Goal: Task Accomplishment & Management: Use online tool/utility

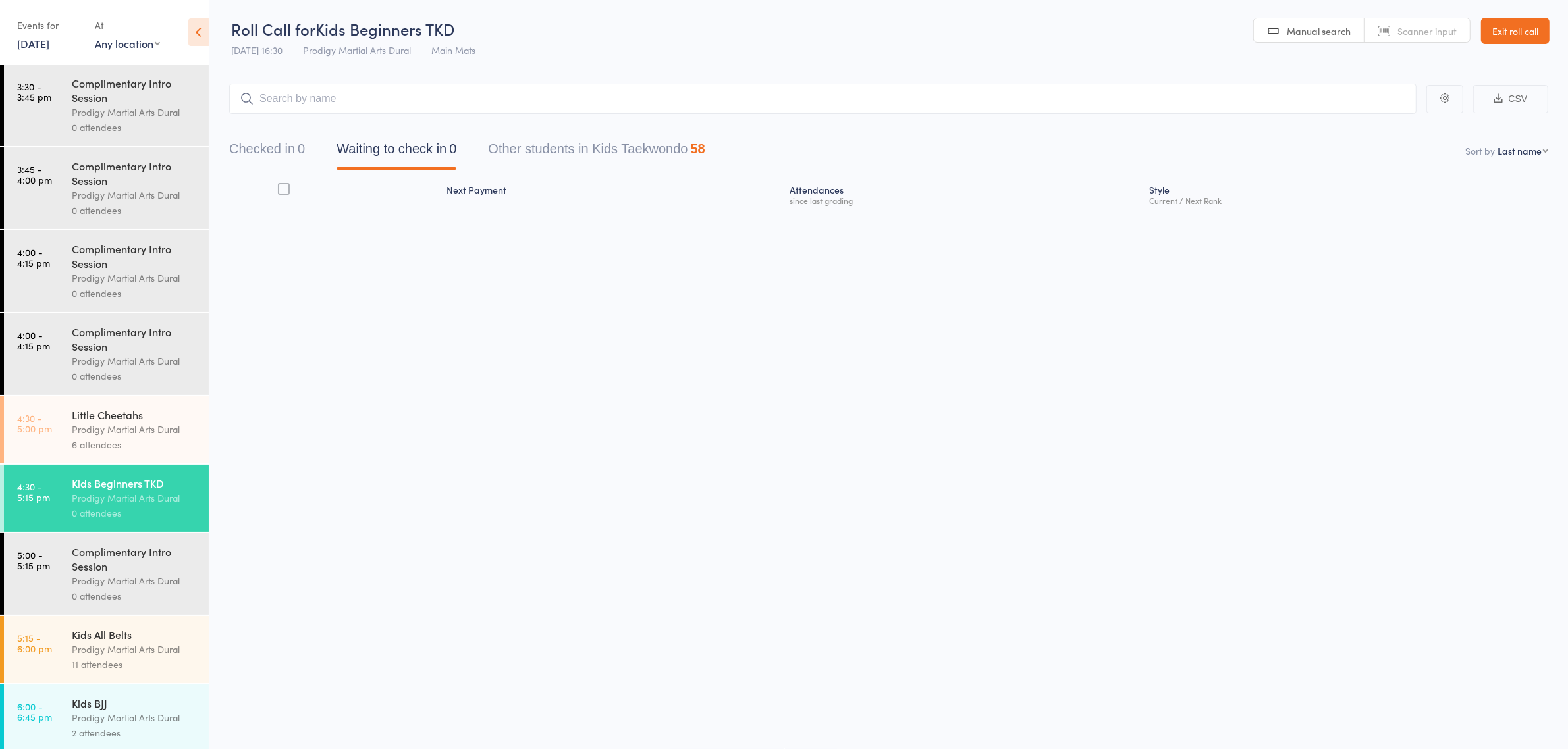
click at [37, 48] on link "[DATE]" at bounding box center [33, 43] width 32 height 14
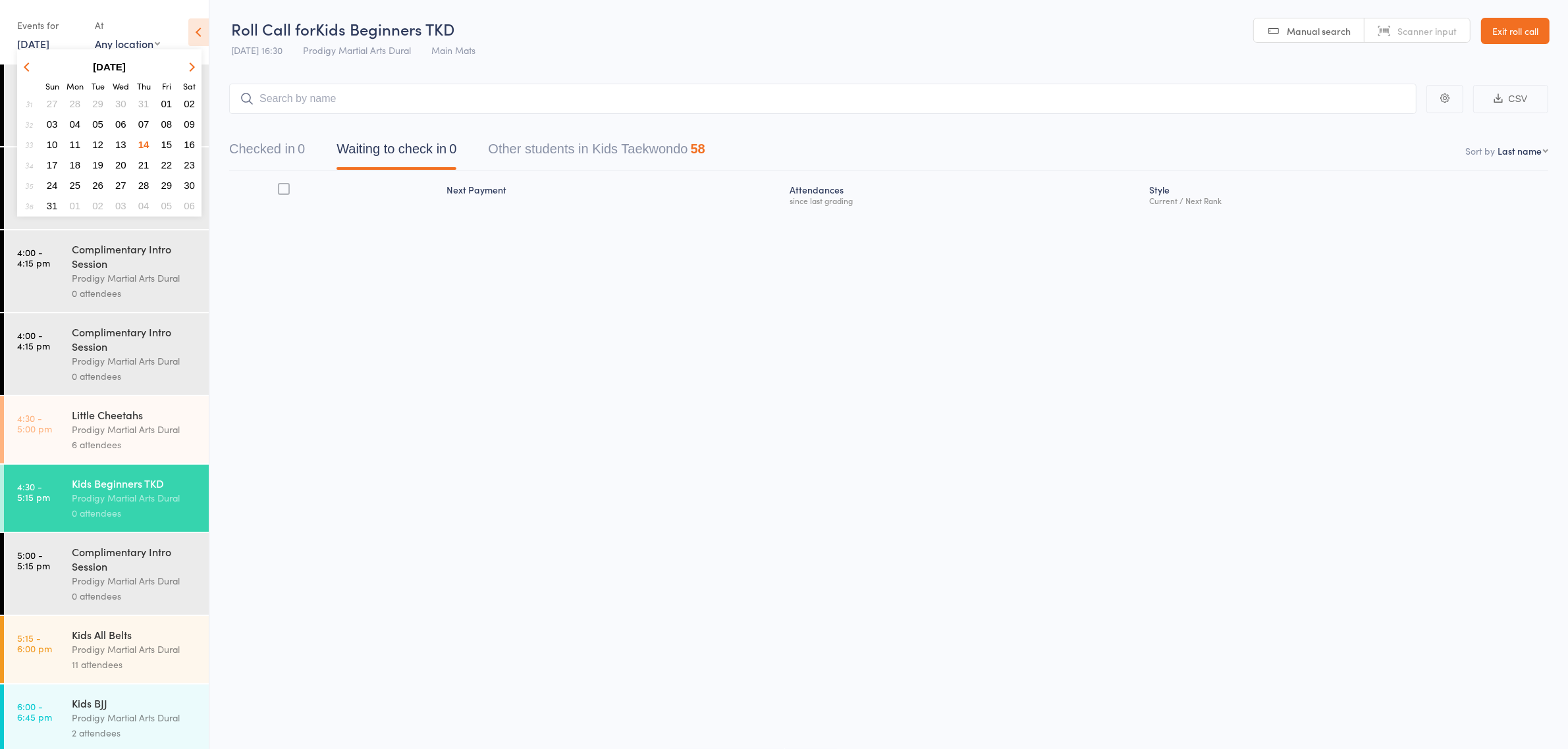
click at [173, 139] on button "15" at bounding box center [167, 144] width 21 height 18
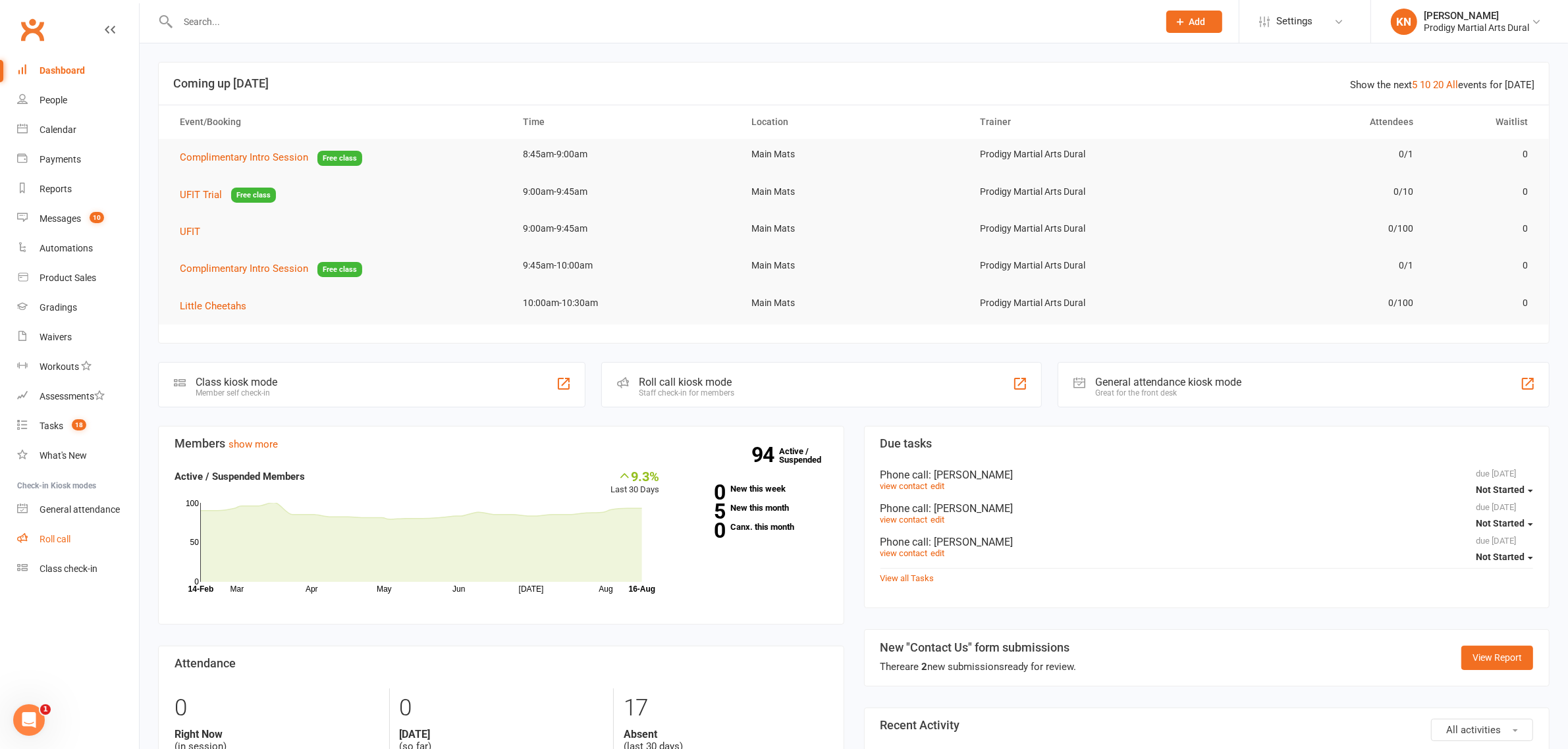
click at [64, 545] on link "Roll call" at bounding box center [77, 539] width 122 height 29
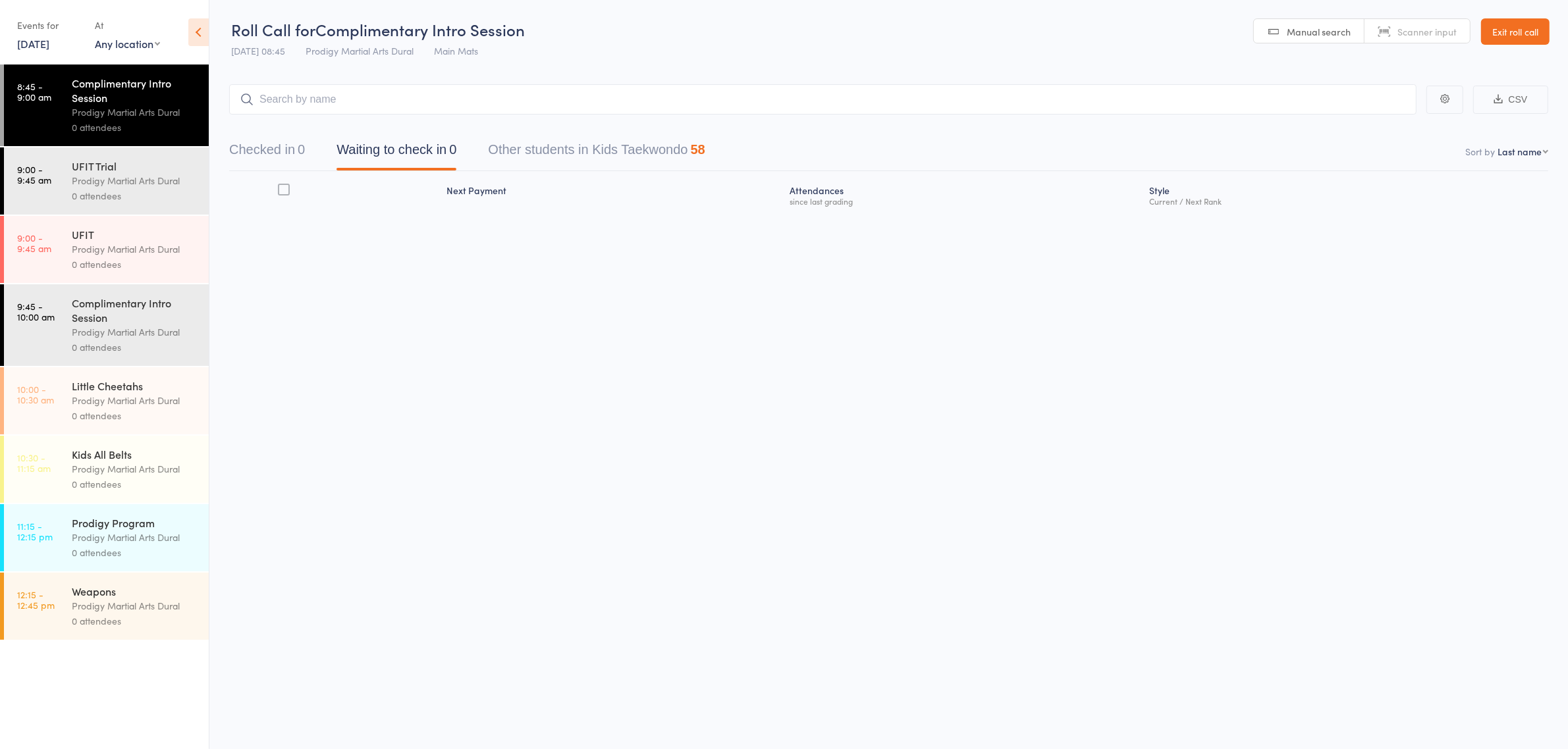
click at [24, 43] on link "[DATE]" at bounding box center [33, 43] width 32 height 14
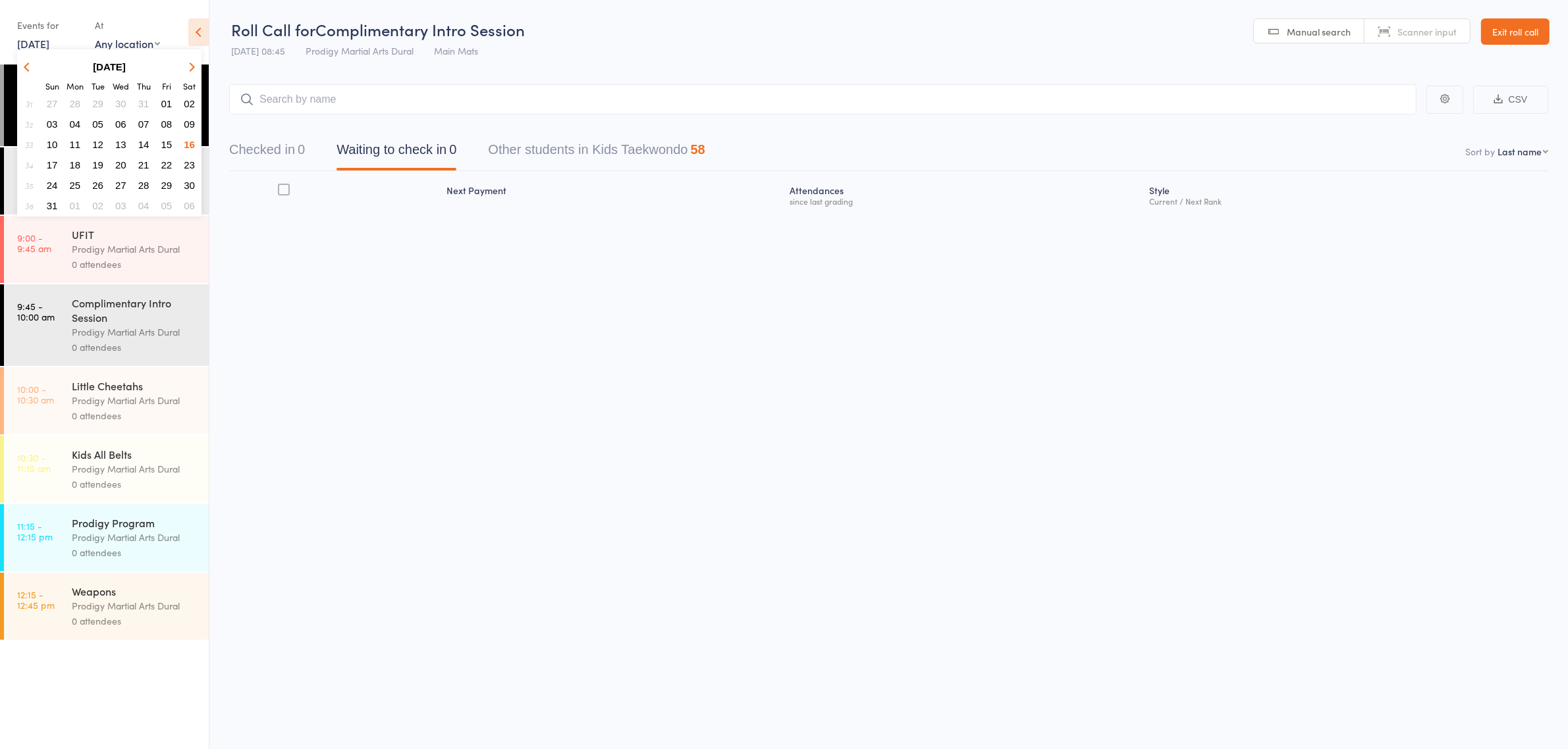
click at [166, 139] on span "15" at bounding box center [167, 144] width 11 height 11
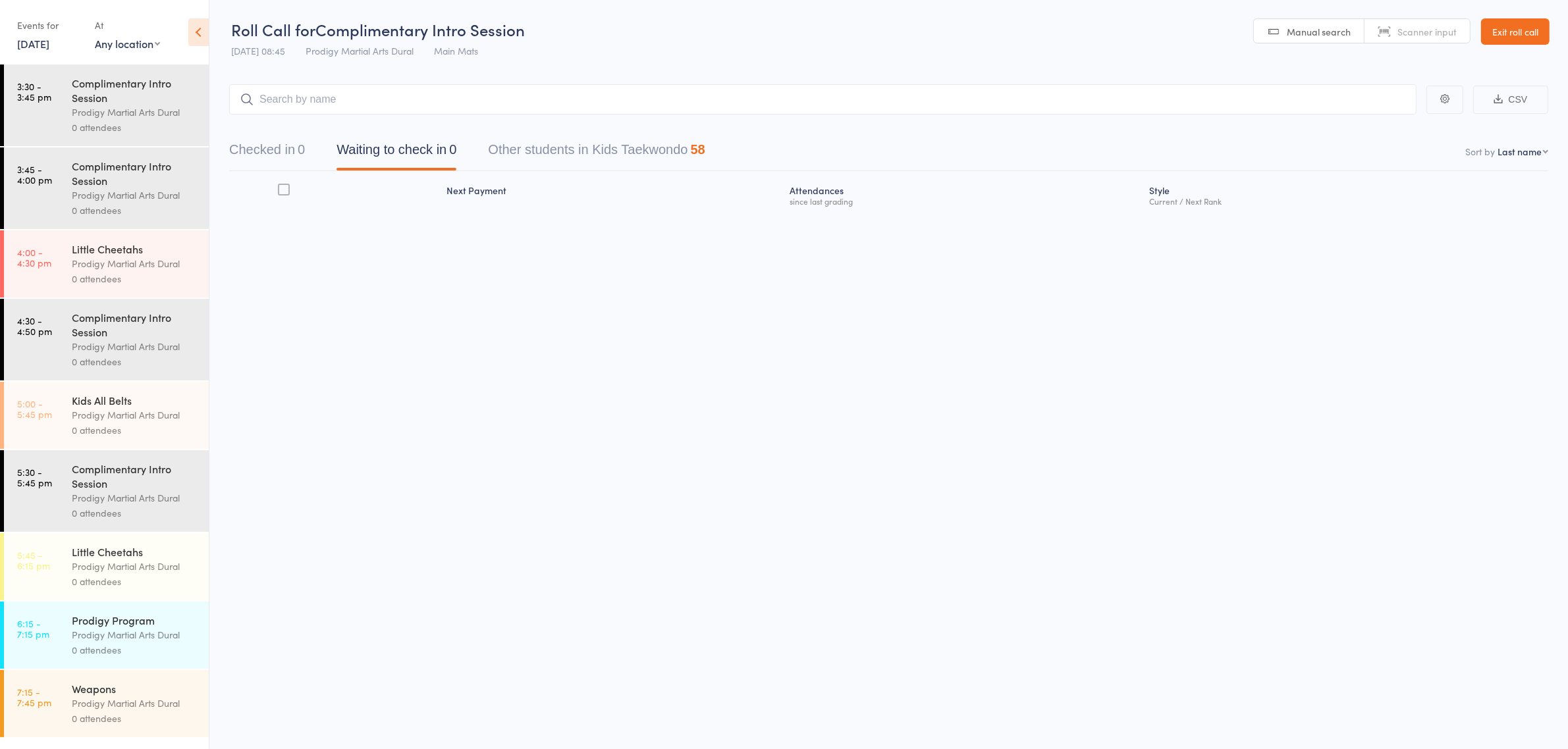
click at [105, 265] on div "Prodigy Martial Arts Dural" at bounding box center [135, 263] width 126 height 15
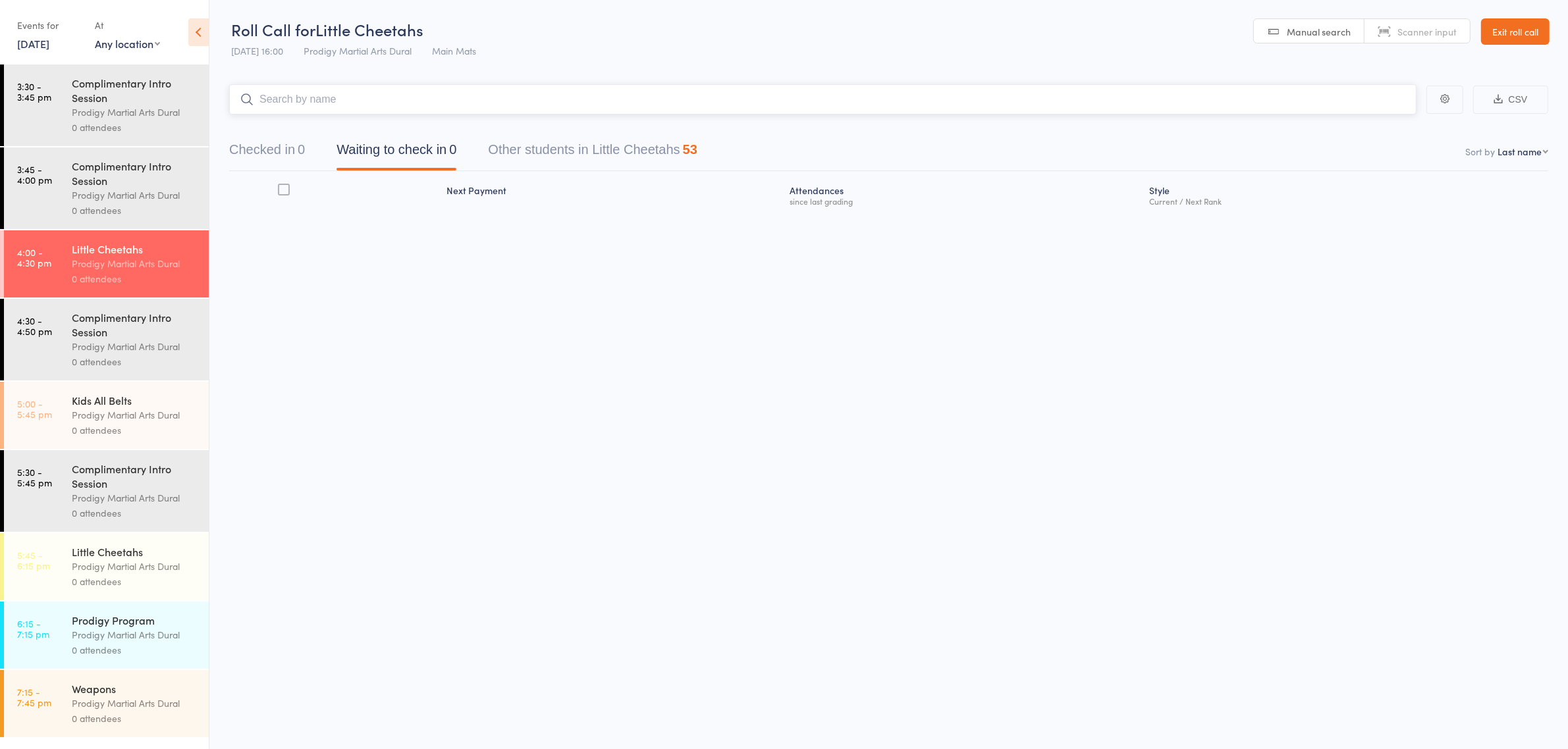
scroll to position [1, 0]
click at [49, 44] on link "15 Aug, 2025" at bounding box center [33, 43] width 32 height 14
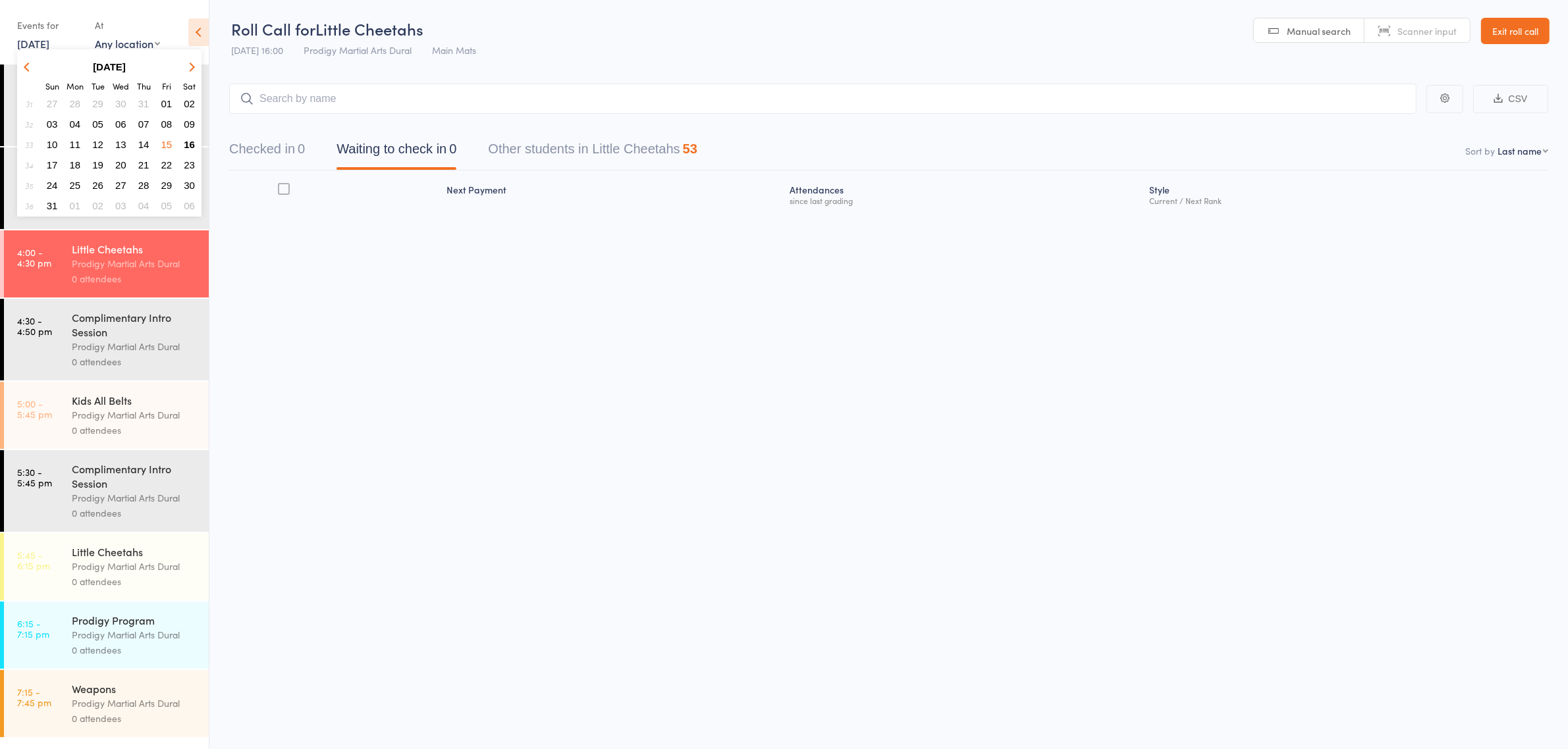
click at [148, 142] on span "14" at bounding box center [144, 144] width 11 height 11
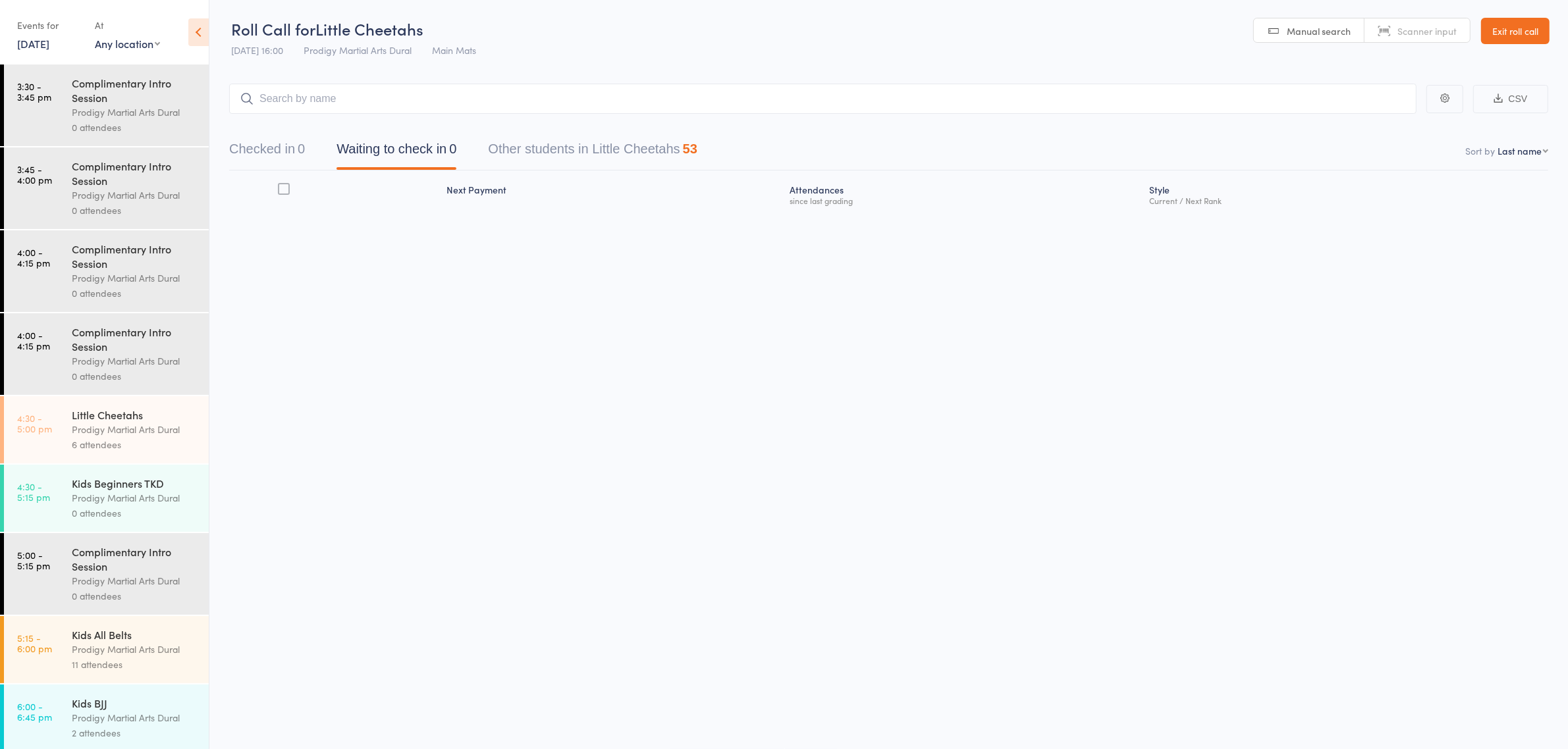
click at [86, 409] on div "Little Cheetahs Prodigy Martial Arts Dural 6 attendees" at bounding box center [140, 430] width 137 height 67
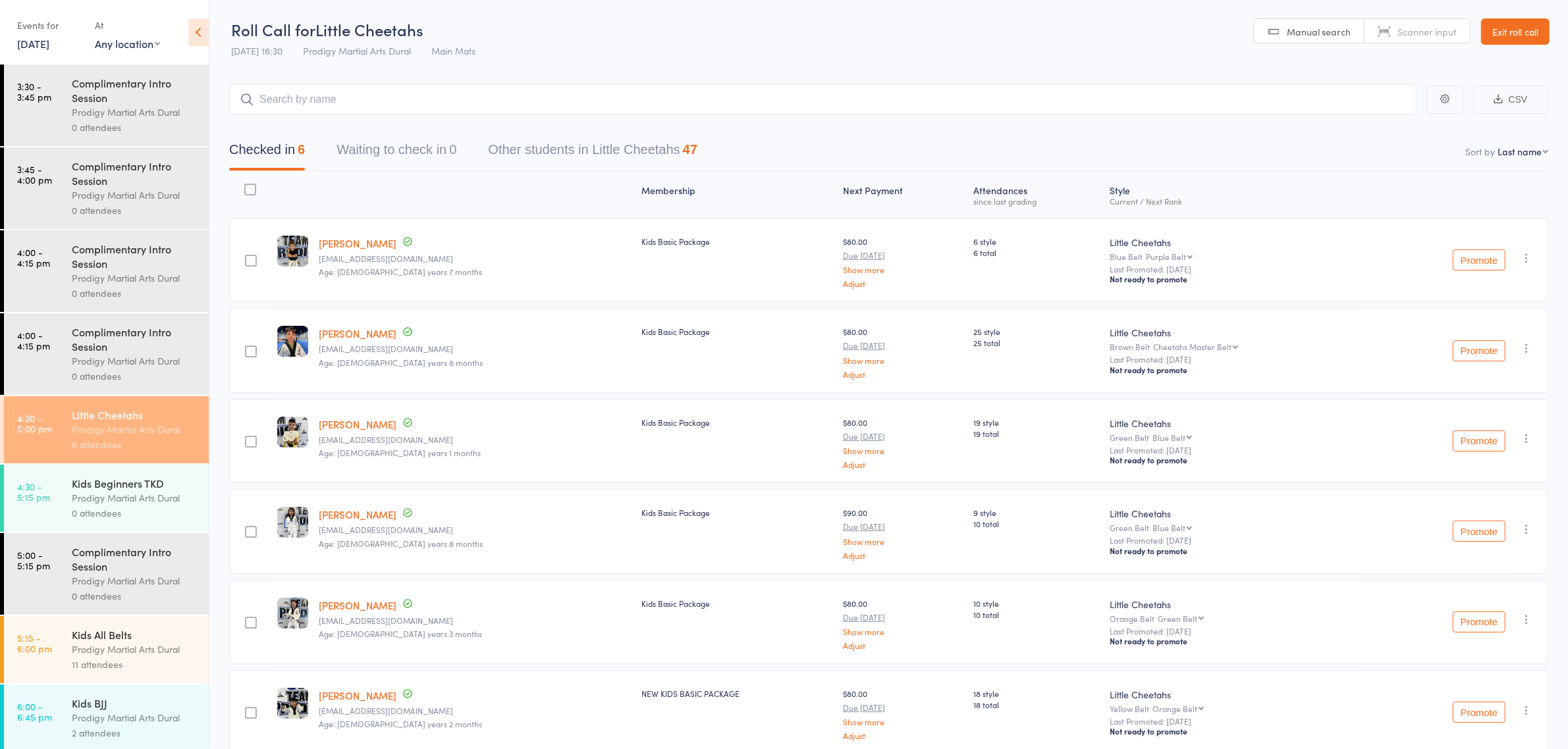
click at [49, 40] on link "14 Aug, 2025" at bounding box center [33, 43] width 32 height 14
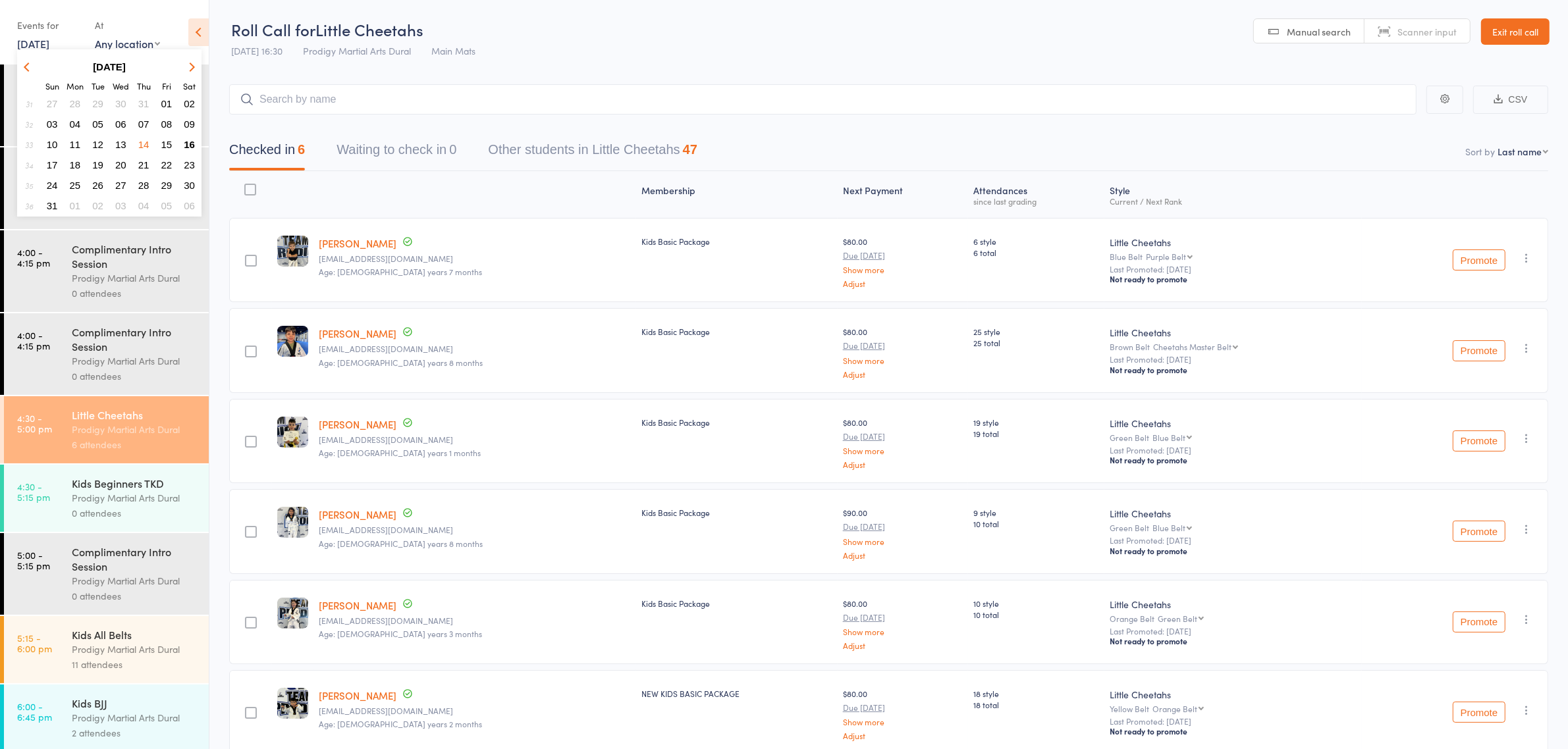
click at [163, 139] on span "15" at bounding box center [167, 144] width 11 height 11
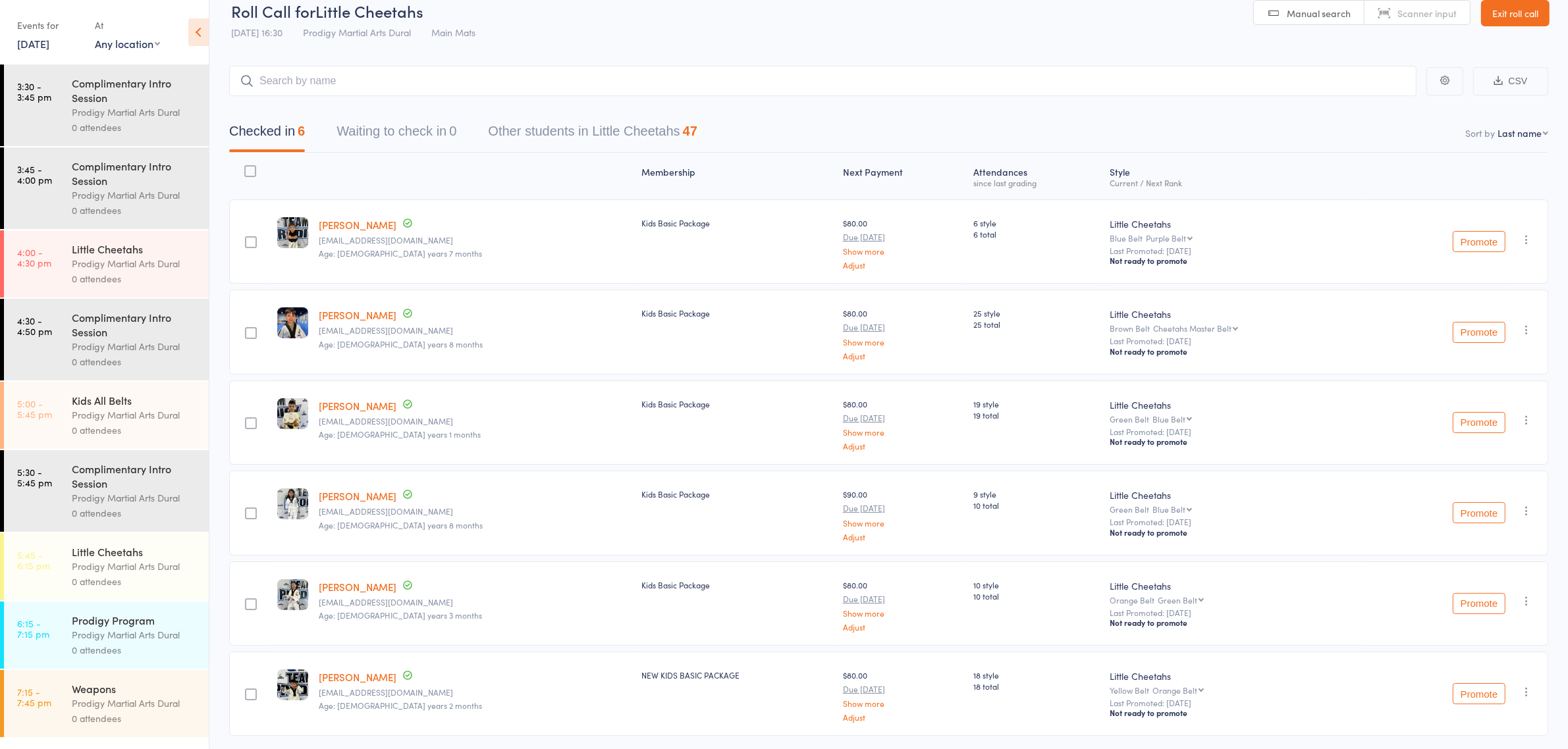
scroll to position [23, 0]
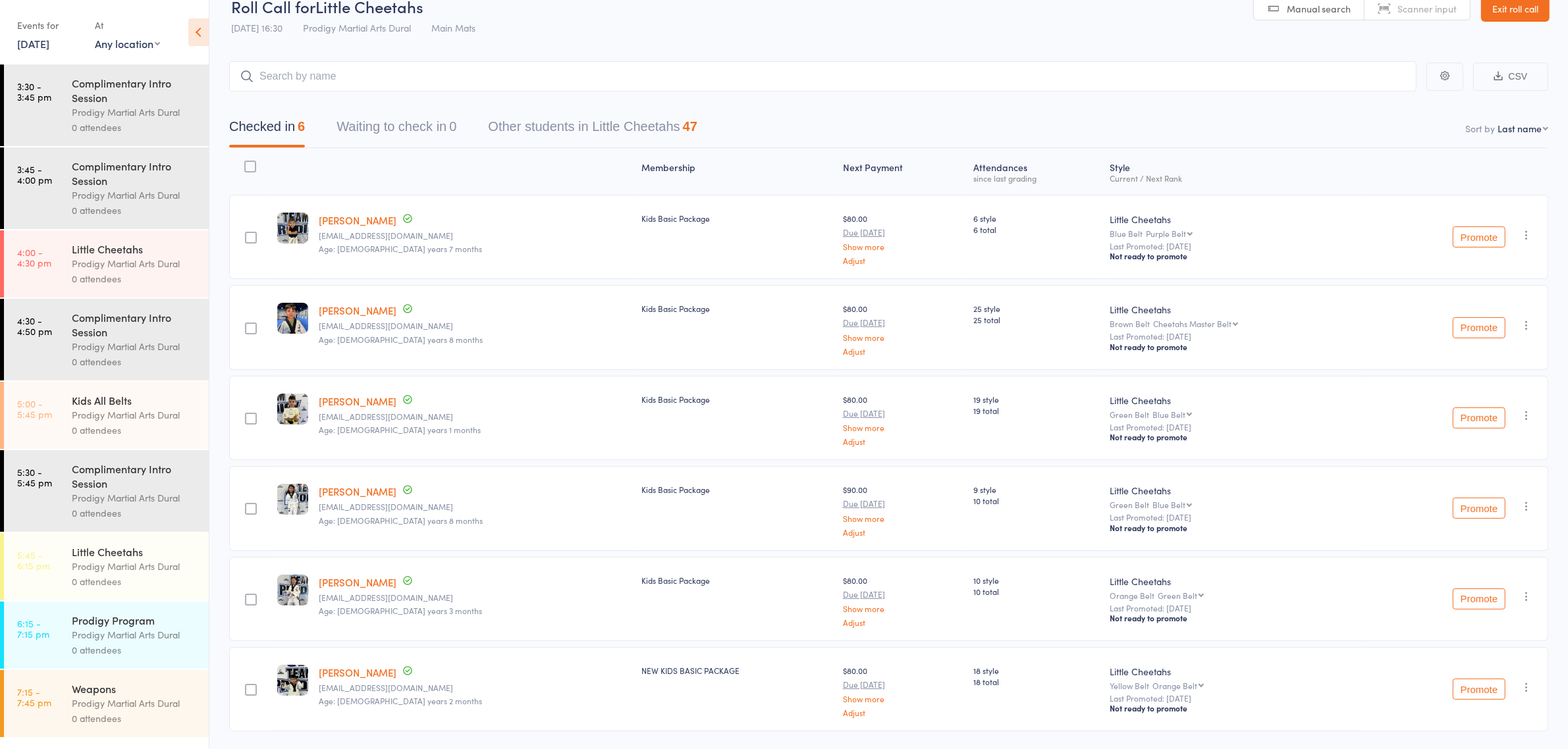
click at [49, 48] on link "15 Aug, 2025" at bounding box center [33, 43] width 32 height 14
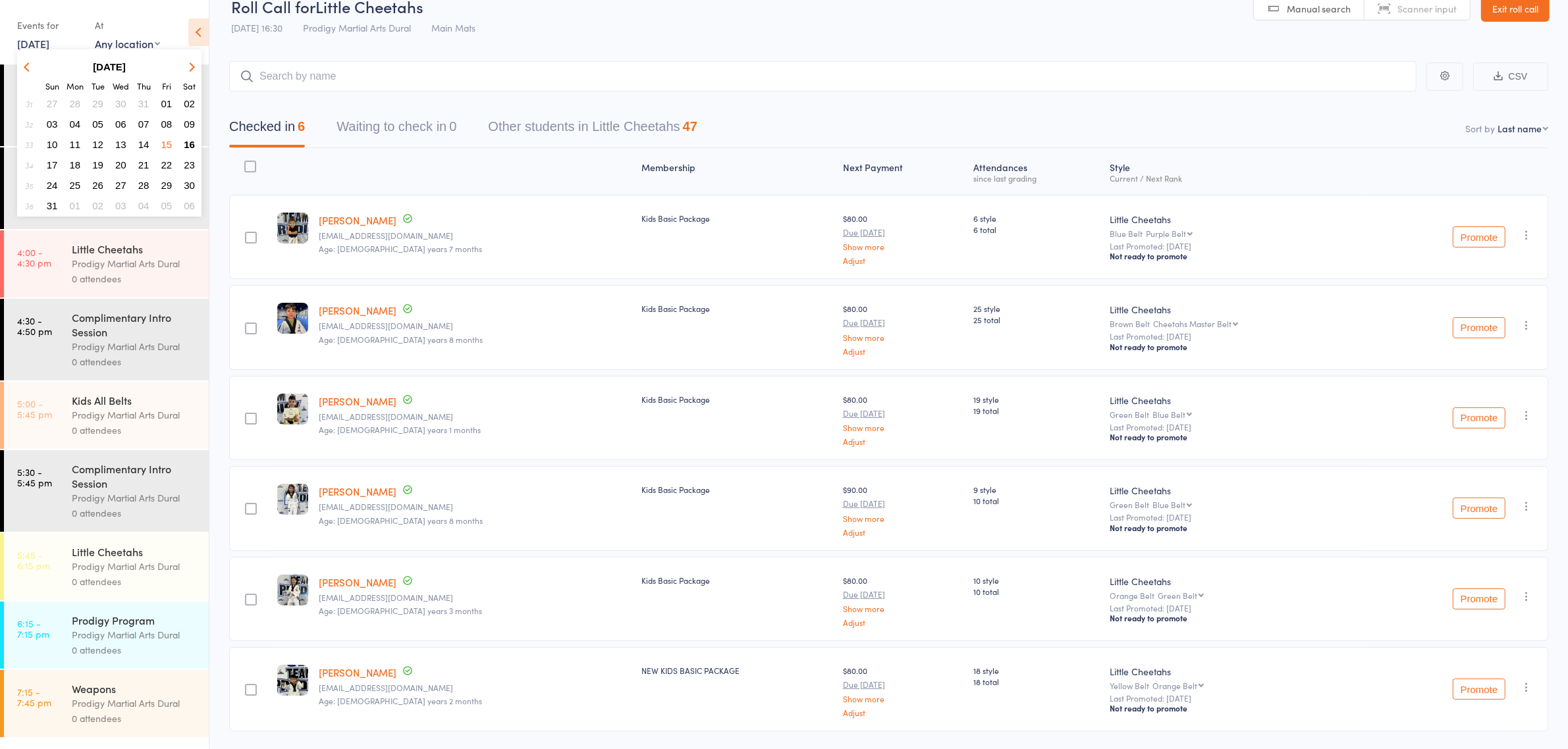
click at [188, 142] on span "16" at bounding box center [190, 144] width 11 height 11
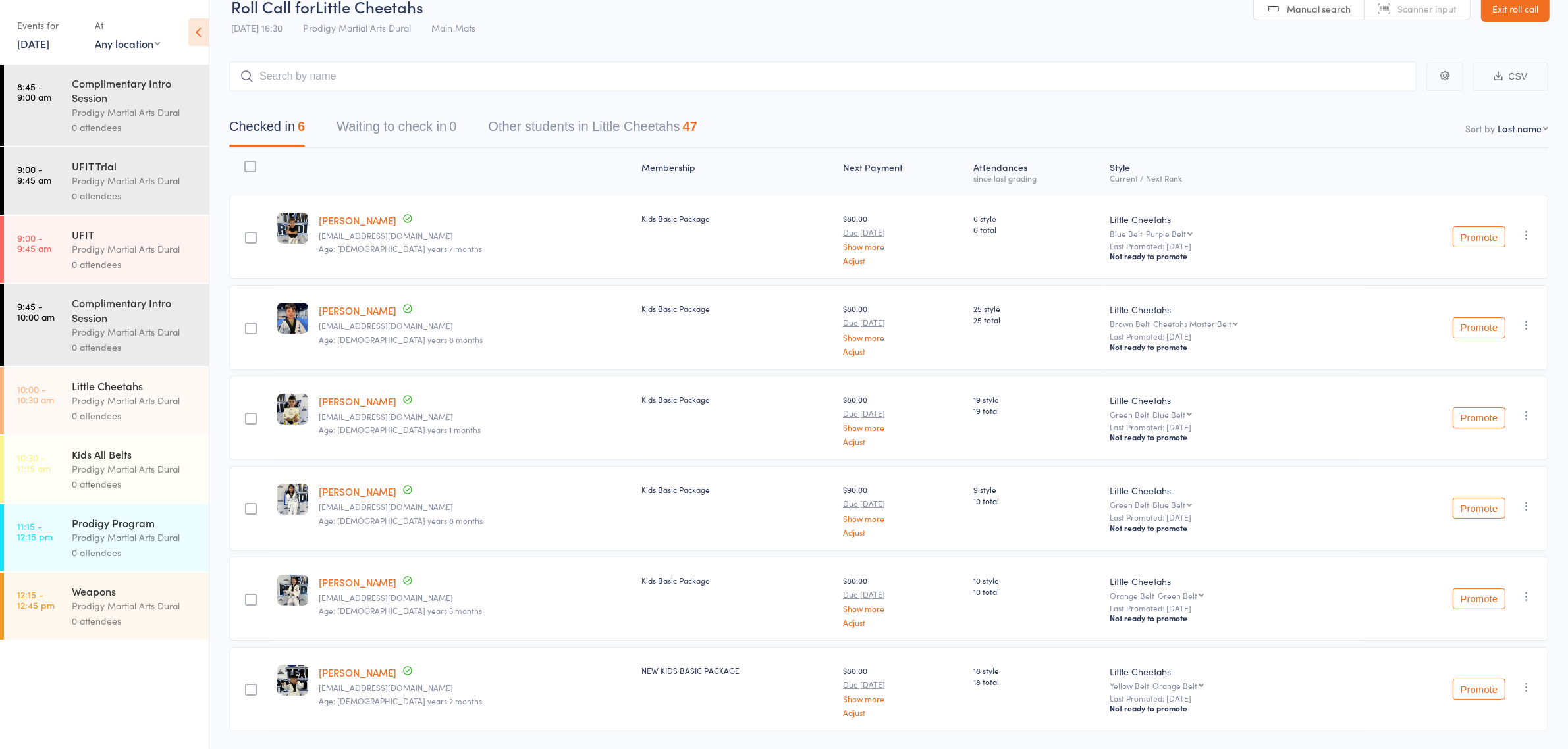
click at [127, 258] on div "0 attendees" at bounding box center [135, 264] width 126 height 15
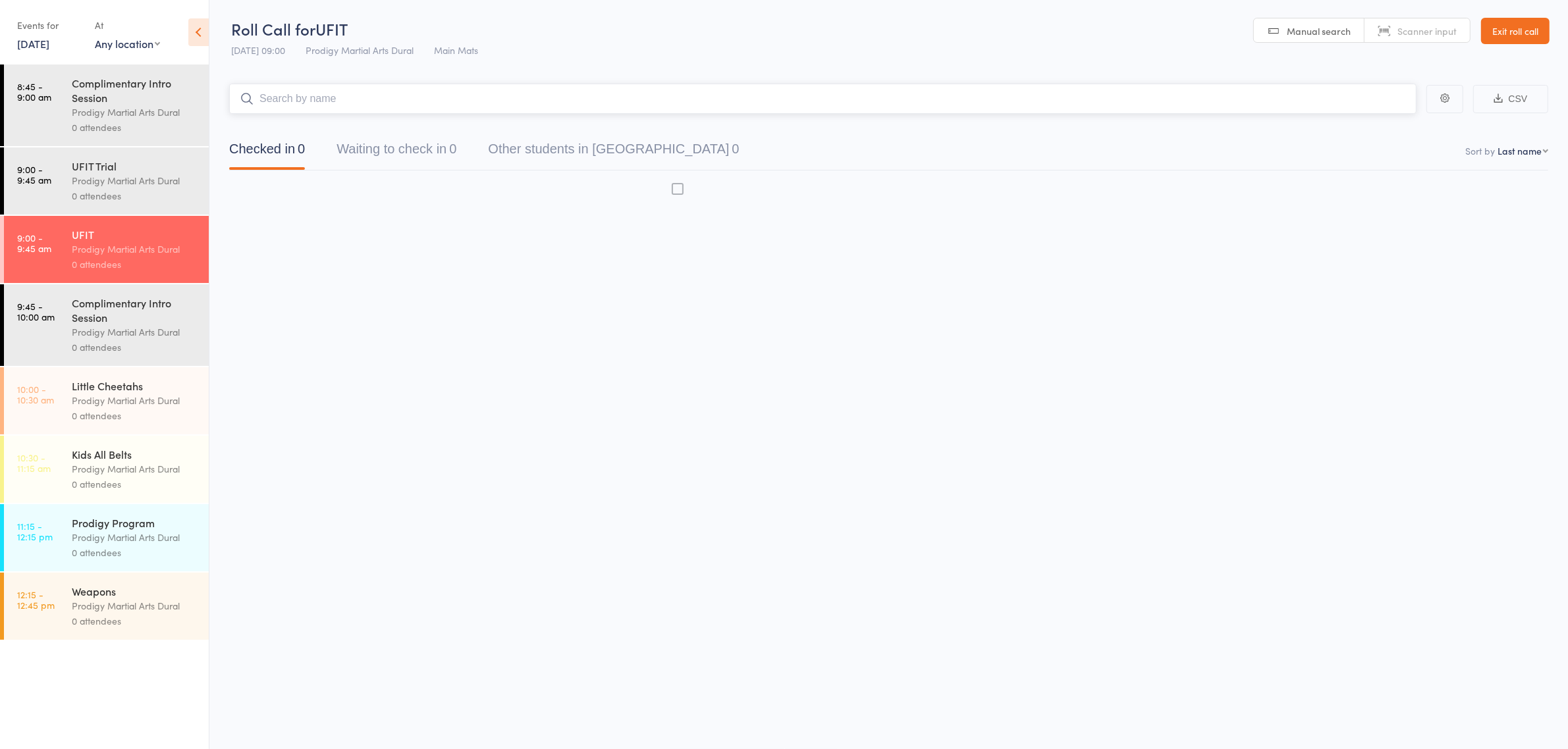
scroll to position [1, 0]
drag, startPoint x: 292, startPoint y: 292, endPoint x: 294, endPoint y: 321, distance: 29.1
click at [294, 321] on div "Roll Call for UFIT 16 Aug 09:00 Prodigy Martial Arts Dural Main Mats Manual sea…" at bounding box center [784, 374] width 1568 height 749
click at [288, 100] on input "search" at bounding box center [823, 99] width 1187 height 30
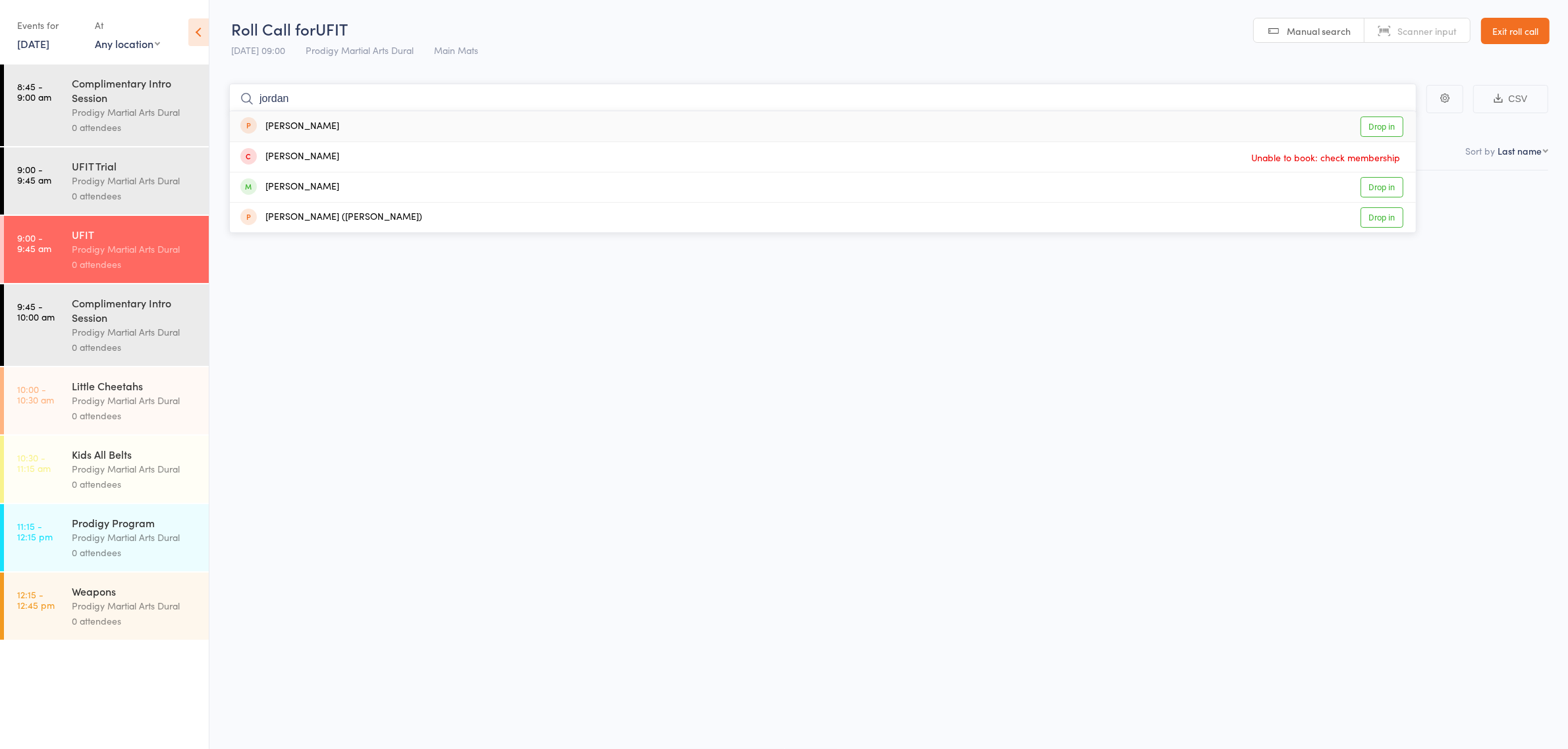
type input "jordan"
click at [134, 40] on select "Any location Main Mats" at bounding box center [127, 43] width 65 height 14
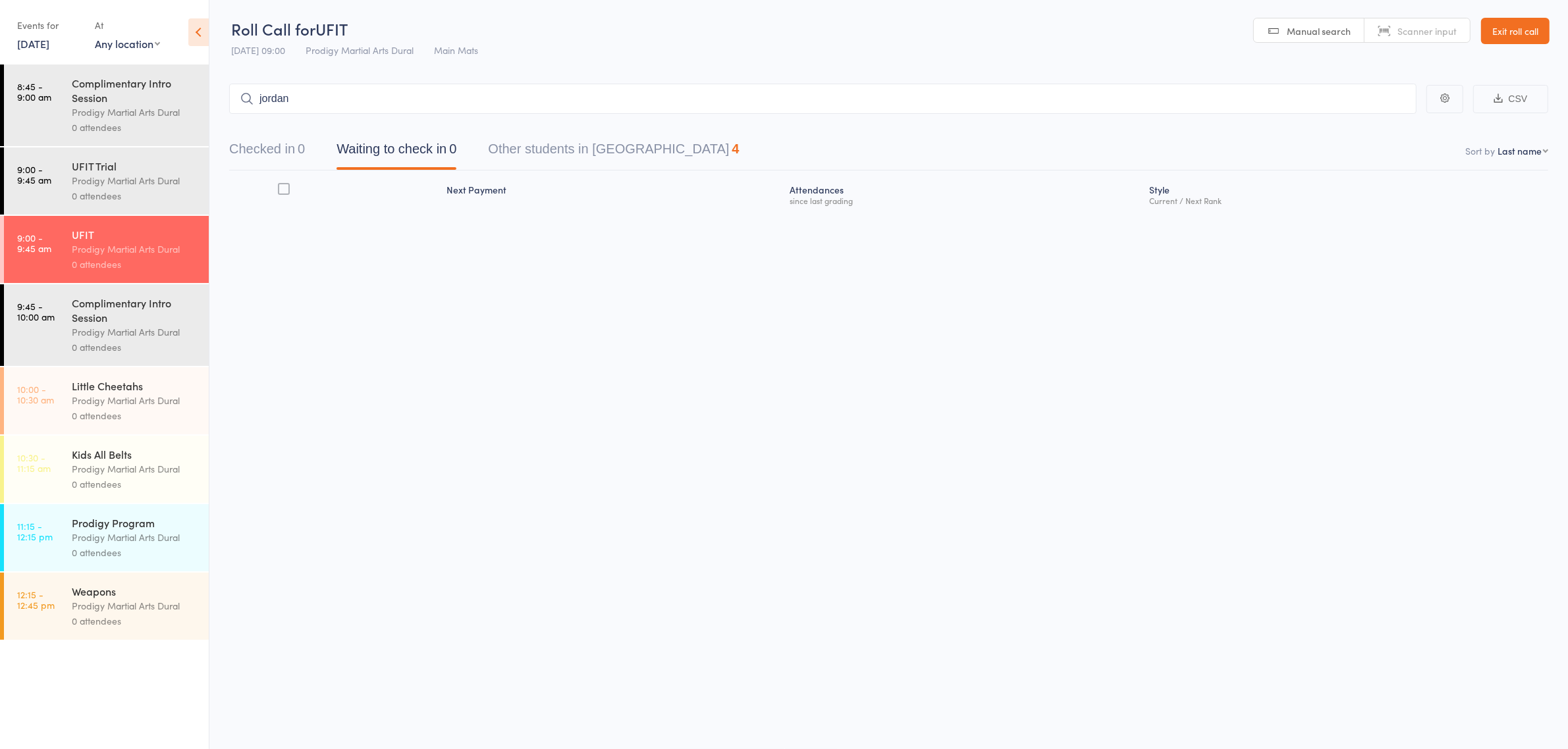
click at [453, 60] on div "16 Aug 09:00 Prodigy Martial Arts Dural Main Mats" at bounding box center [355, 50] width 247 height 22
click at [1521, 27] on link "Exit roll call" at bounding box center [1515, 30] width 69 height 26
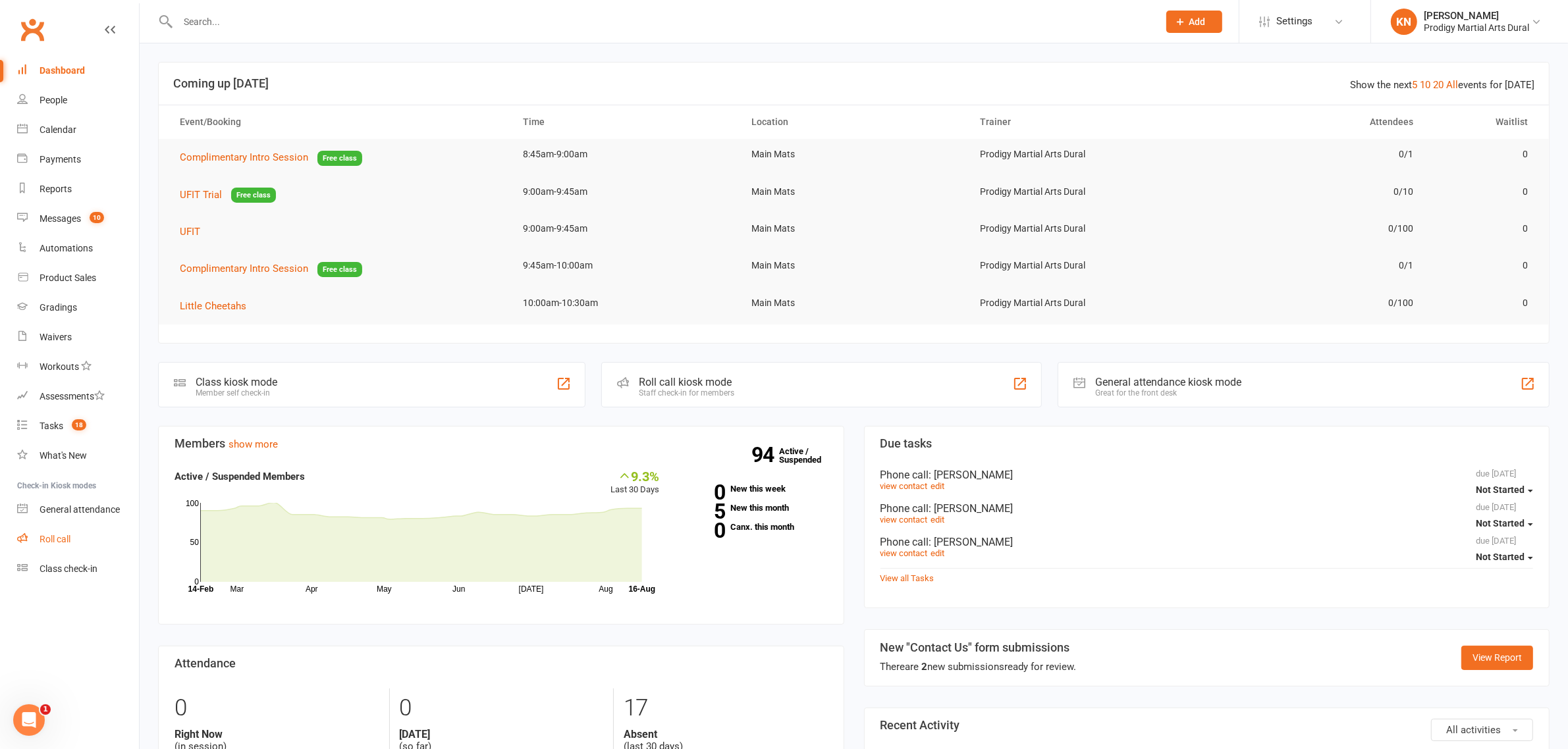
click at [63, 530] on link "Roll call" at bounding box center [77, 539] width 122 height 29
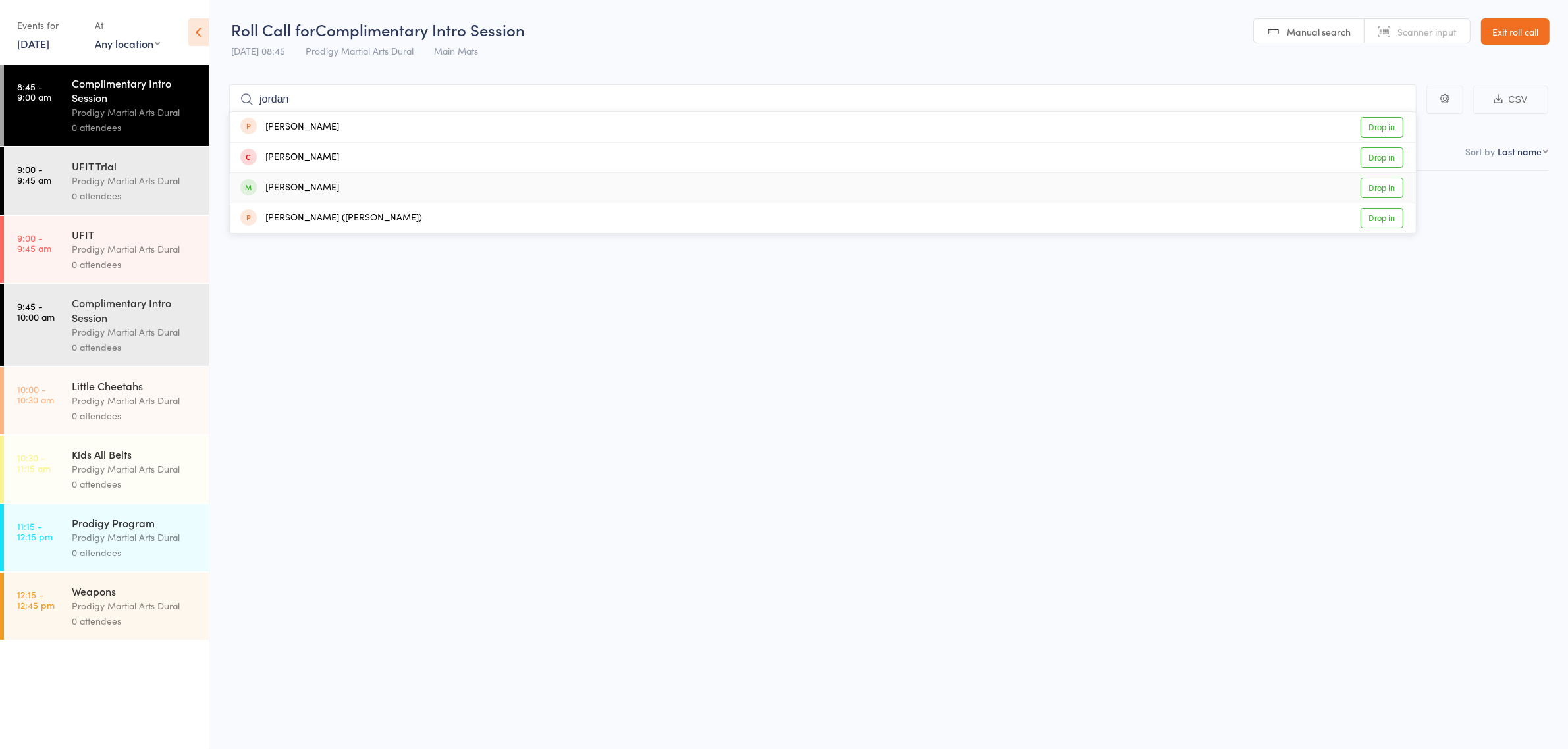
type input "jordan"
click at [335, 185] on div "[PERSON_NAME] Drop in" at bounding box center [822, 187] width 1186 height 29
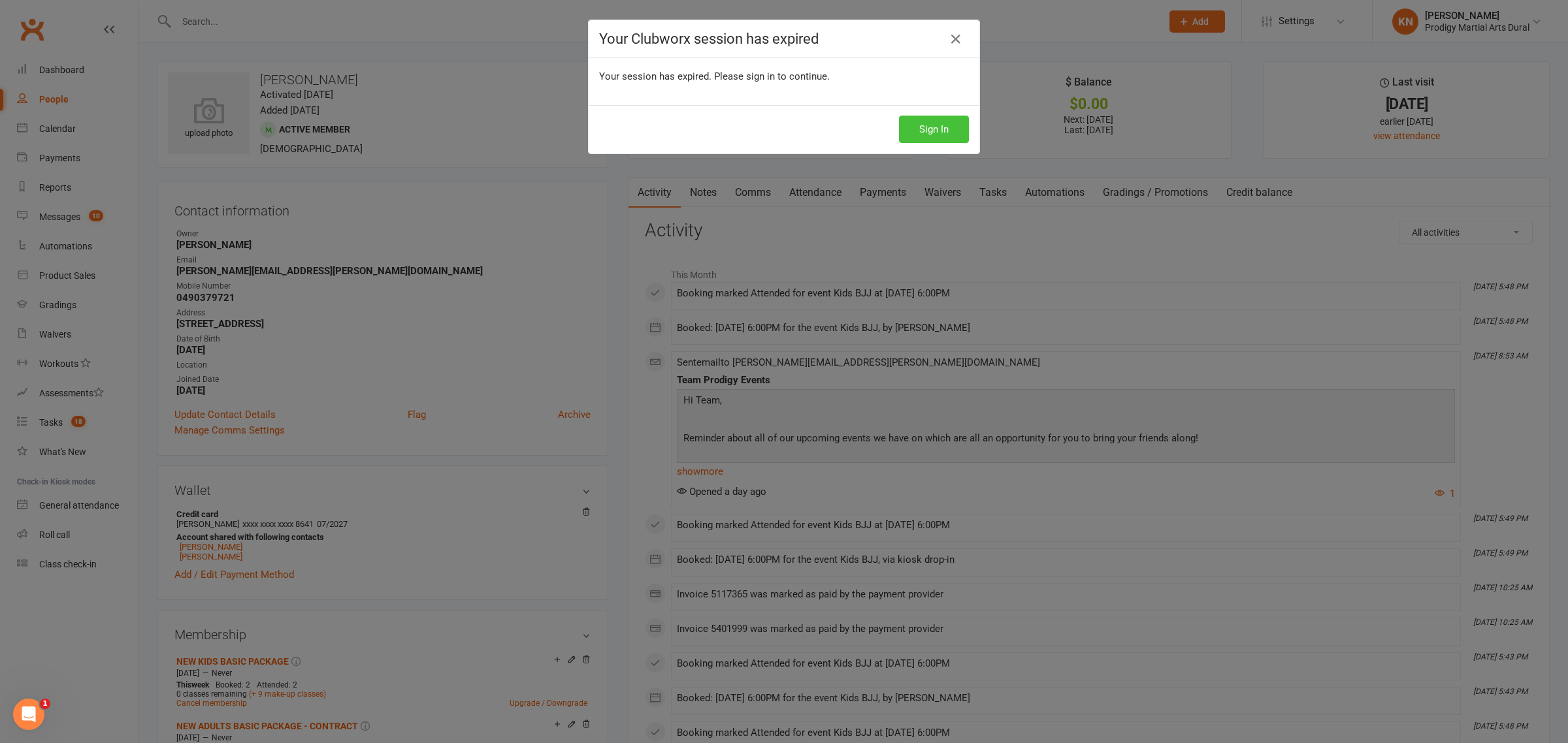
click at [932, 124] on button "Sign In" at bounding box center [934, 129] width 70 height 28
